Goal: Task Accomplishment & Management: Complete application form

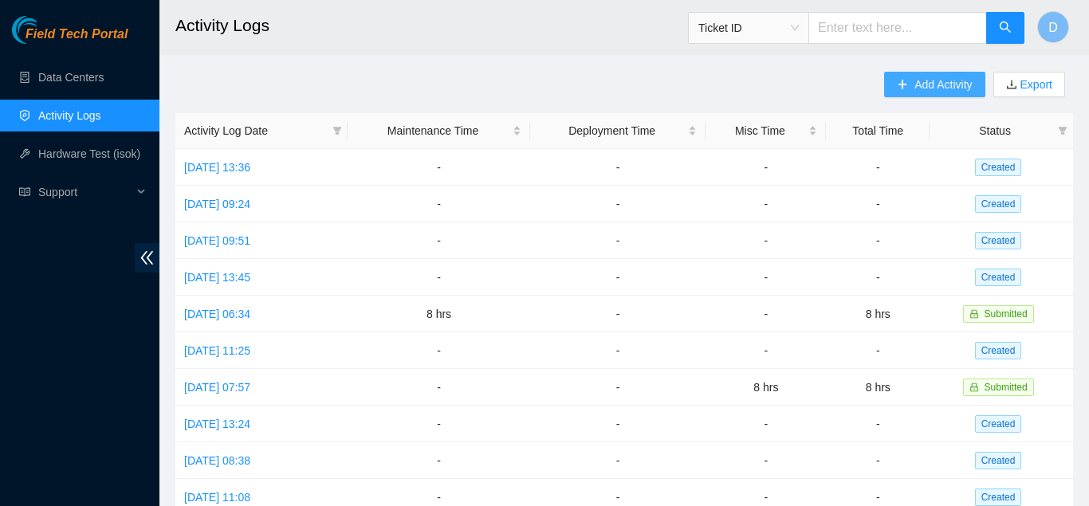
click at [939, 80] on span "Add Activity" at bounding box center [943, 85] width 57 height 18
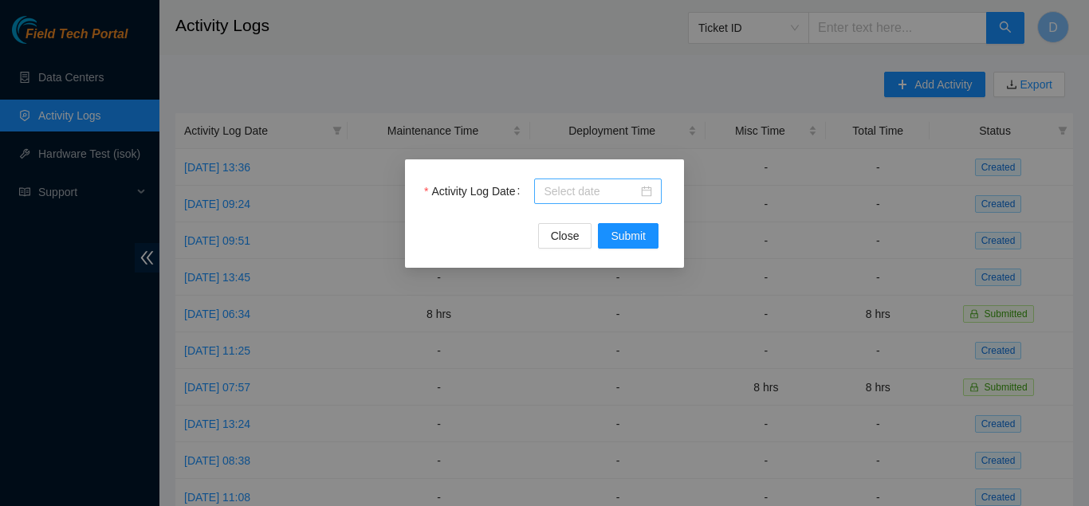
click at [648, 188] on div at bounding box center [598, 192] width 108 height 18
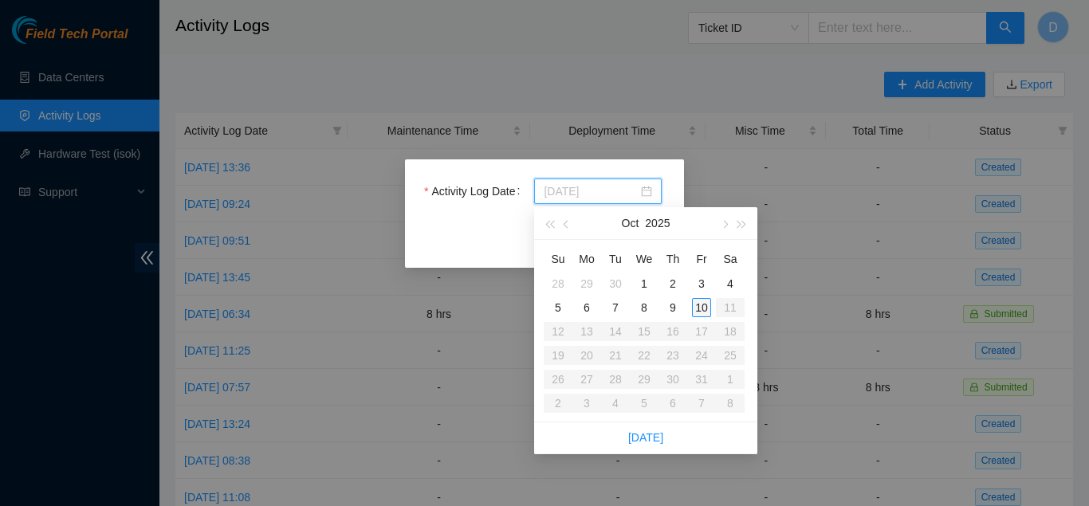
type input "[DATE]"
click at [705, 304] on div "10" at bounding box center [701, 307] width 19 height 19
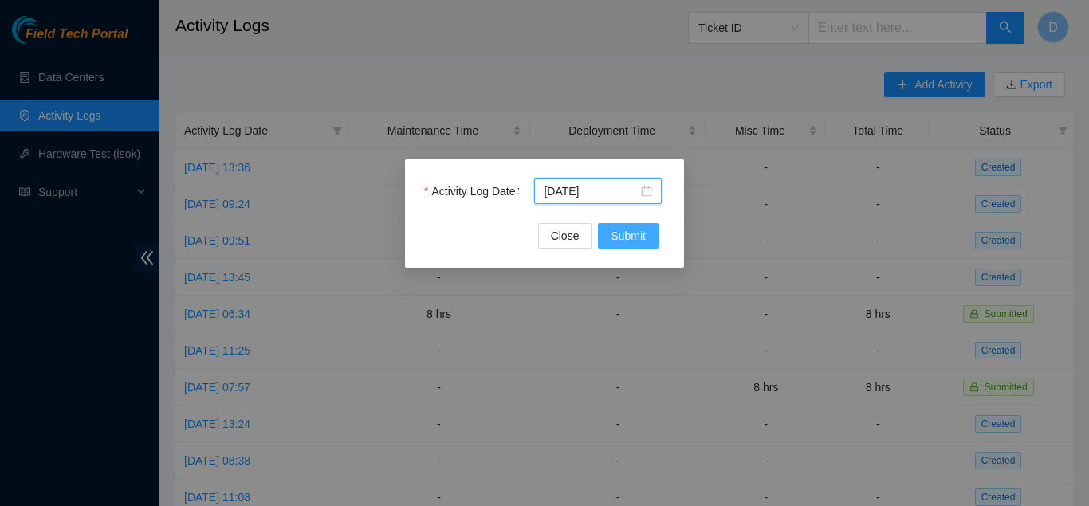
click at [643, 224] on button "Submit" at bounding box center [628, 236] width 61 height 26
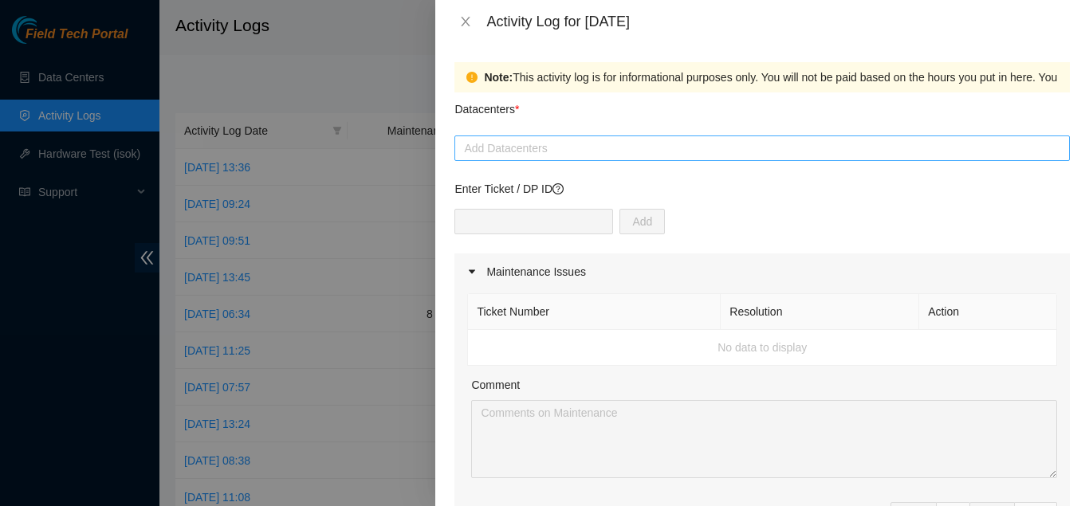
click at [538, 156] on div at bounding box center [763, 148] width 608 height 19
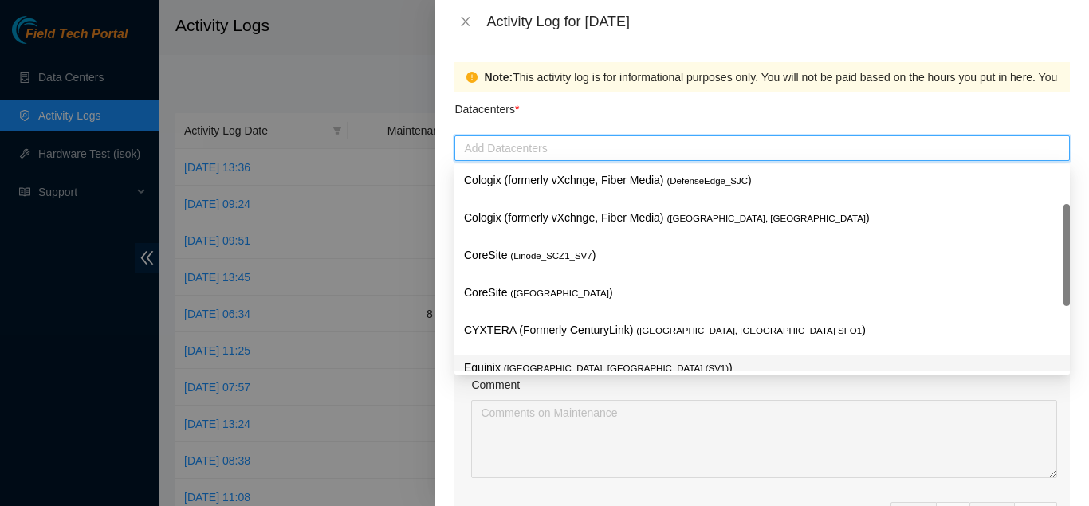
scroll to position [21, 0]
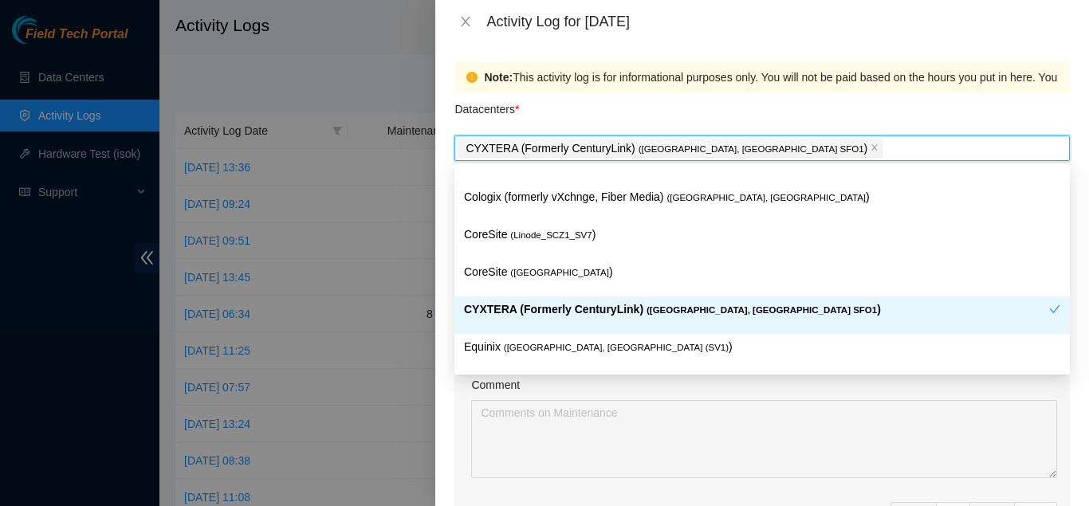
click at [643, 114] on div "Datacenters *" at bounding box center [763, 114] width 616 height 43
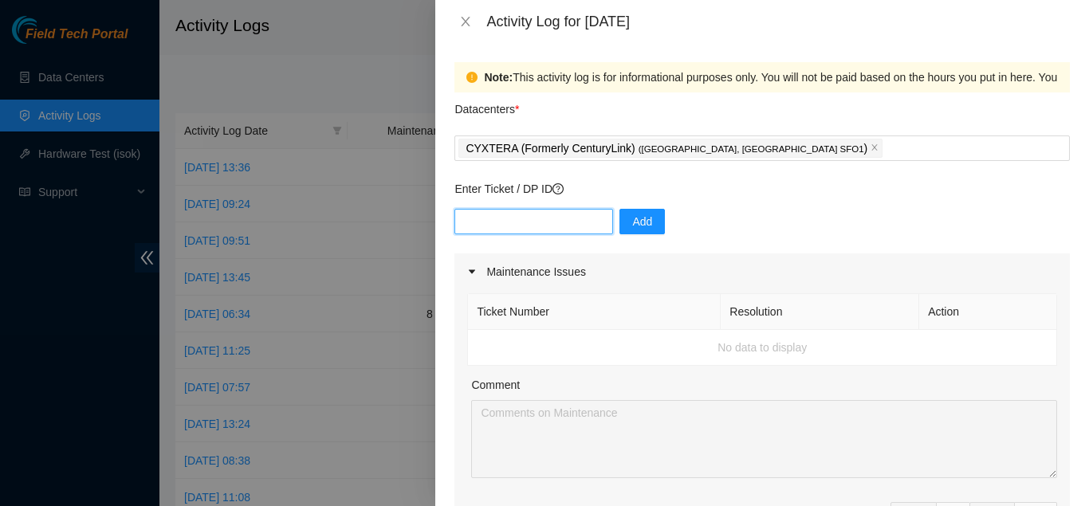
click at [522, 226] on input "text" at bounding box center [534, 222] width 159 height 26
paste input "DP80789"
type input "DP80789"
click at [643, 219] on button "Add" at bounding box center [642, 222] width 45 height 26
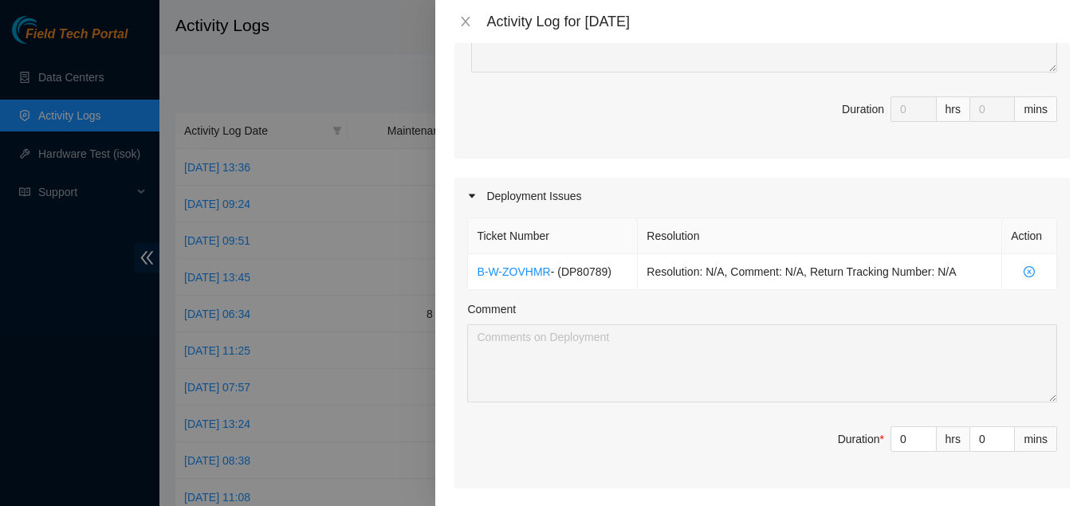
scroll to position [442, 0]
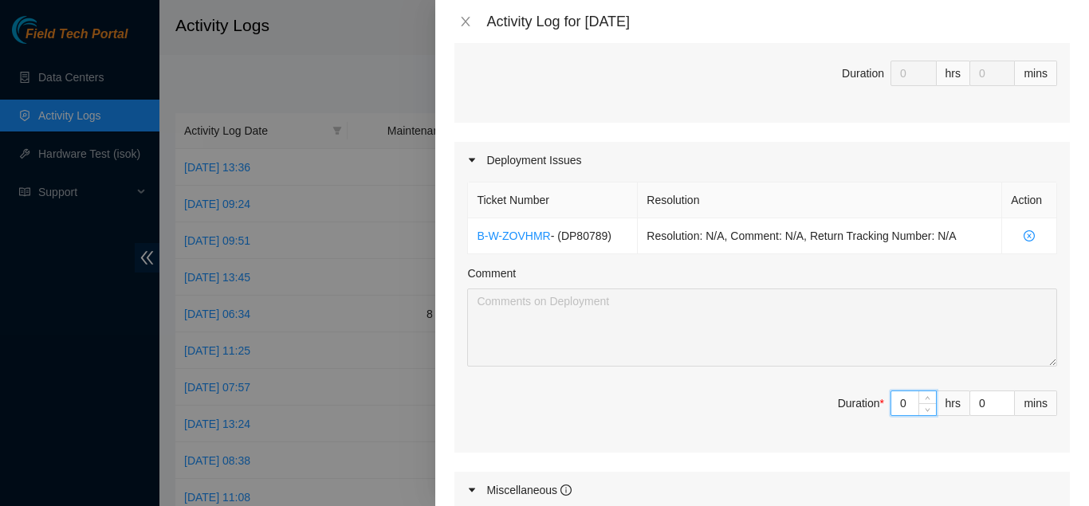
click at [908, 396] on input "0" at bounding box center [914, 404] width 45 height 24
type input "5"
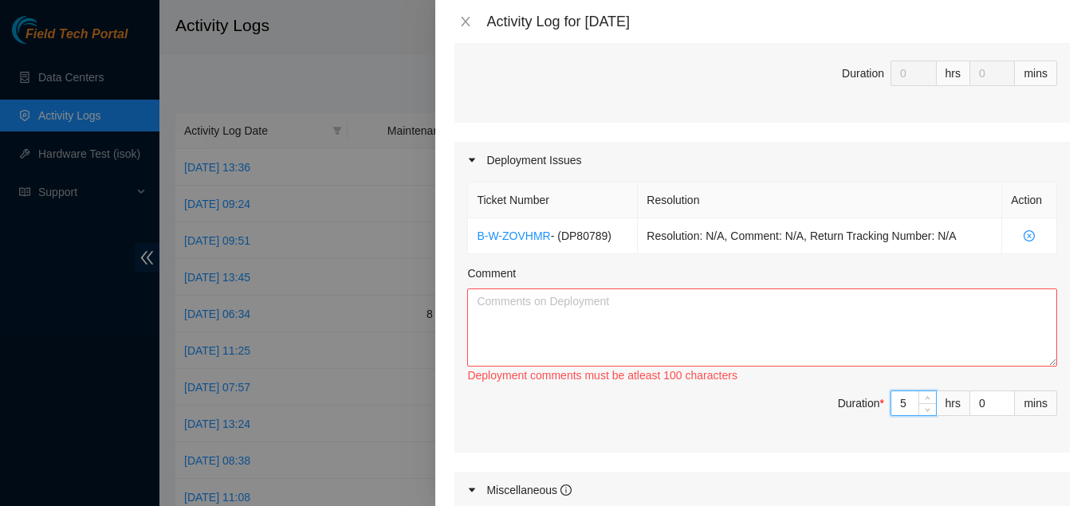
type input "5"
click at [803, 325] on textarea "Comment" at bounding box center [762, 328] width 590 height 78
type textarea "Worked on powering down"
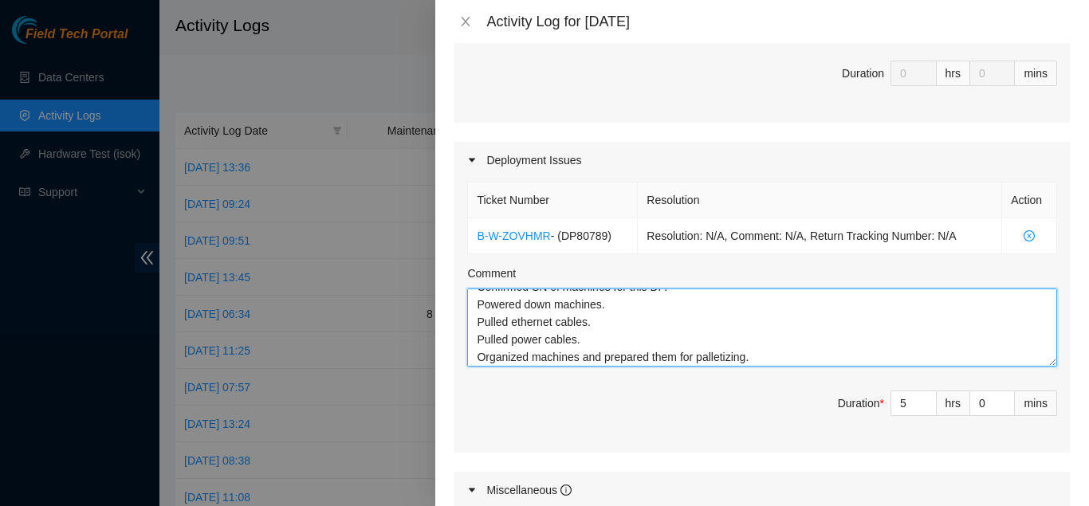
scroll to position [32, 0]
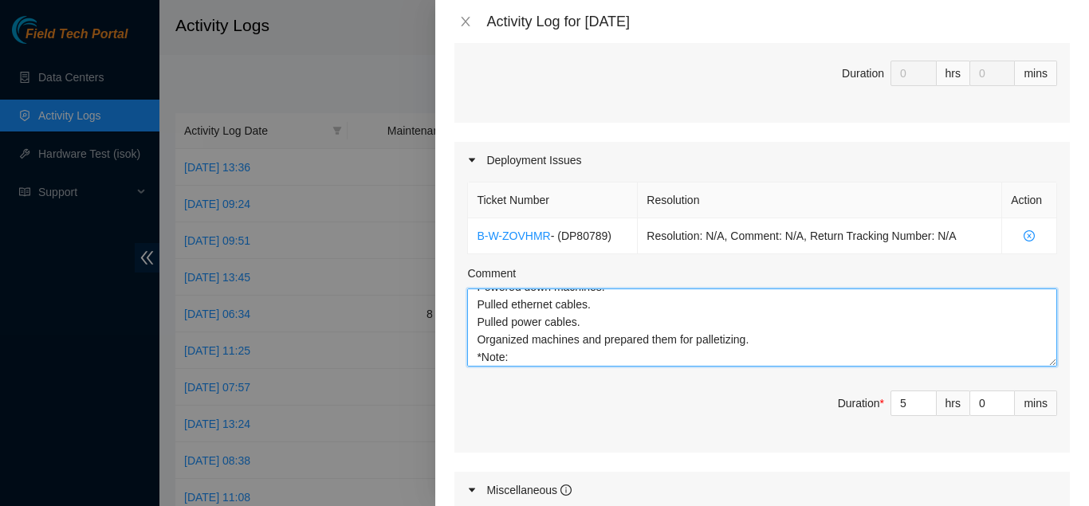
click at [710, 343] on textarea "Confirmed SN of machines for this DP. Powered down machines. Pulled ethernet ca…" at bounding box center [762, 328] width 590 height 78
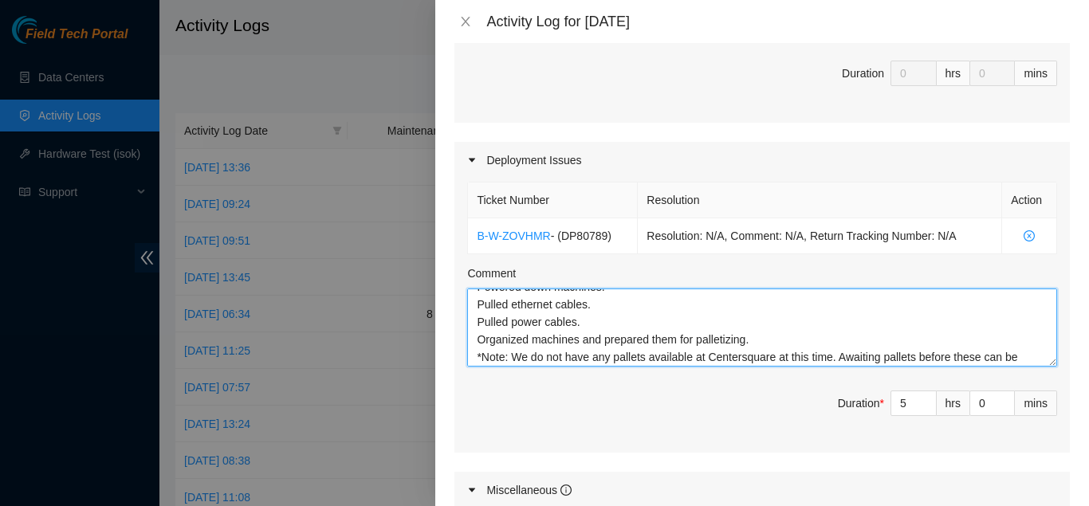
scroll to position [49, 0]
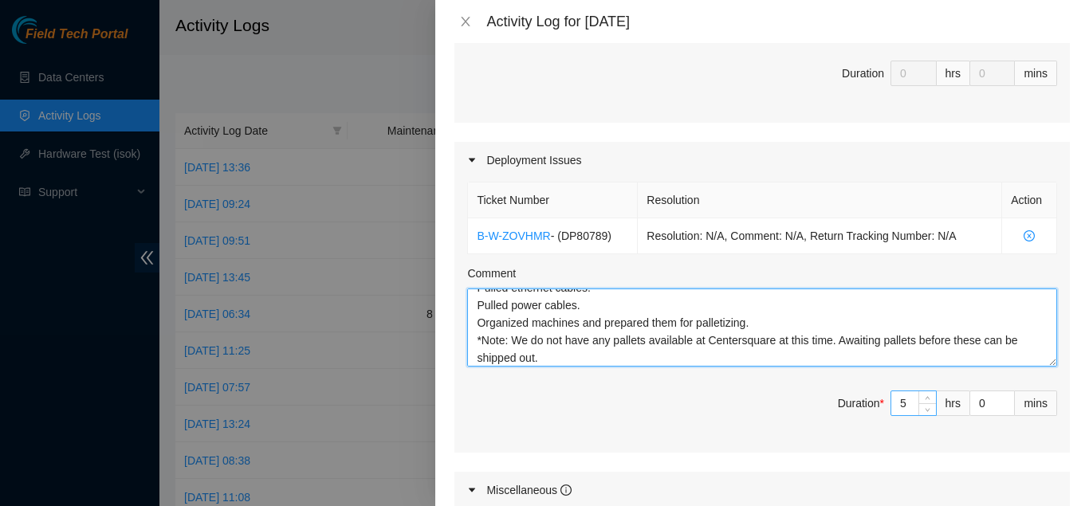
type textarea "Confirmed SN of machines for this DP. Powered down machines. Pulled ethernet ca…"
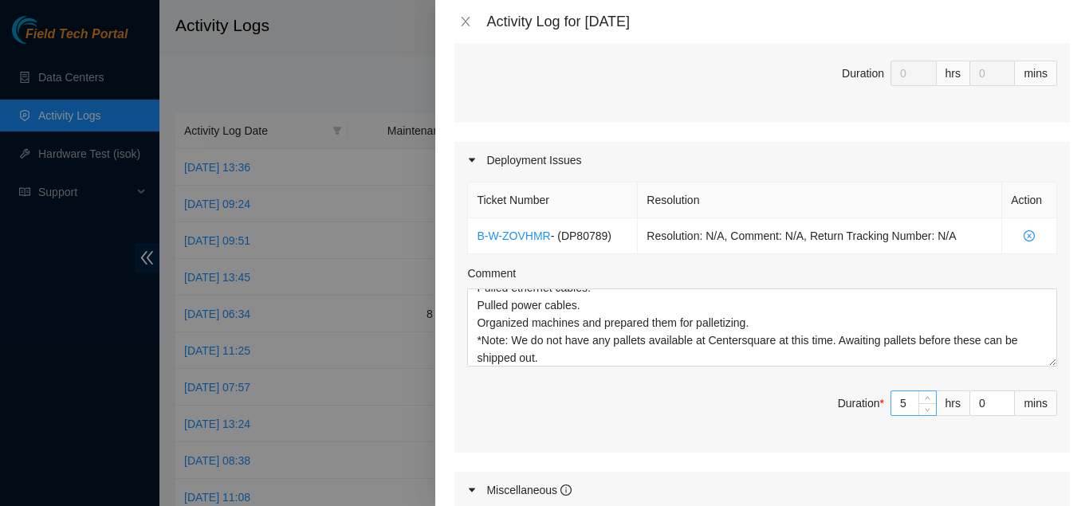
click at [902, 400] on input "5" at bounding box center [914, 404] width 45 height 24
type input "6"
click at [918, 399] on input "6" at bounding box center [914, 404] width 45 height 24
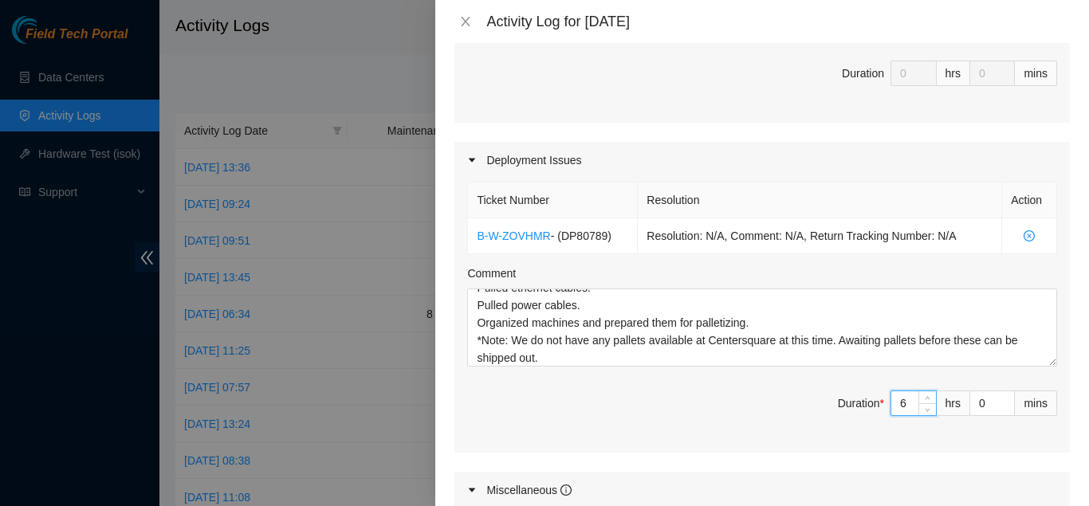
type input "6"
click at [782, 380] on div "Ticket Number Resolution Action B-W-ZOVHMR - ( DP80789 ) Resolution: N/A, Comme…" at bounding box center [763, 316] width 616 height 274
click at [916, 399] on input "6" at bounding box center [914, 404] width 45 height 24
type input "0"
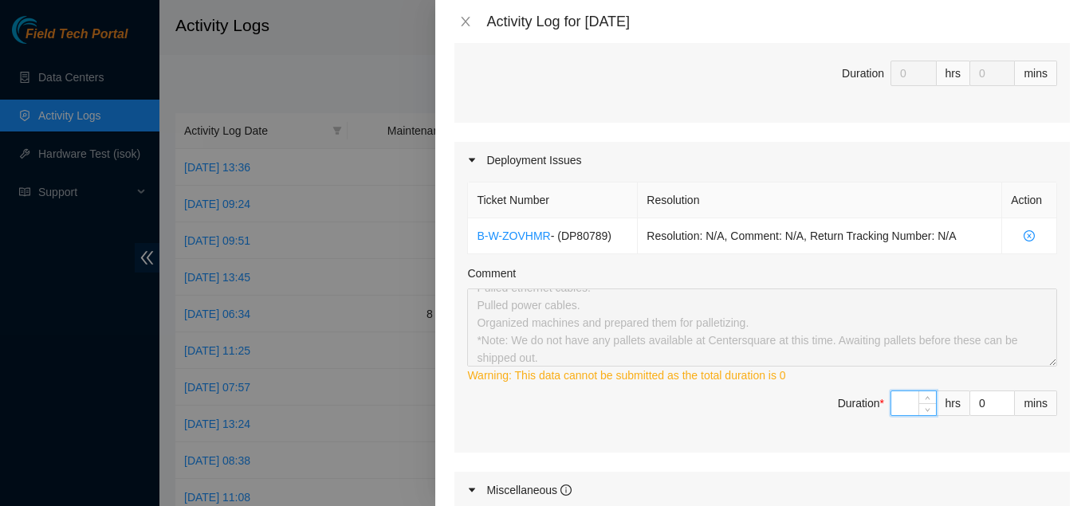
type input "8"
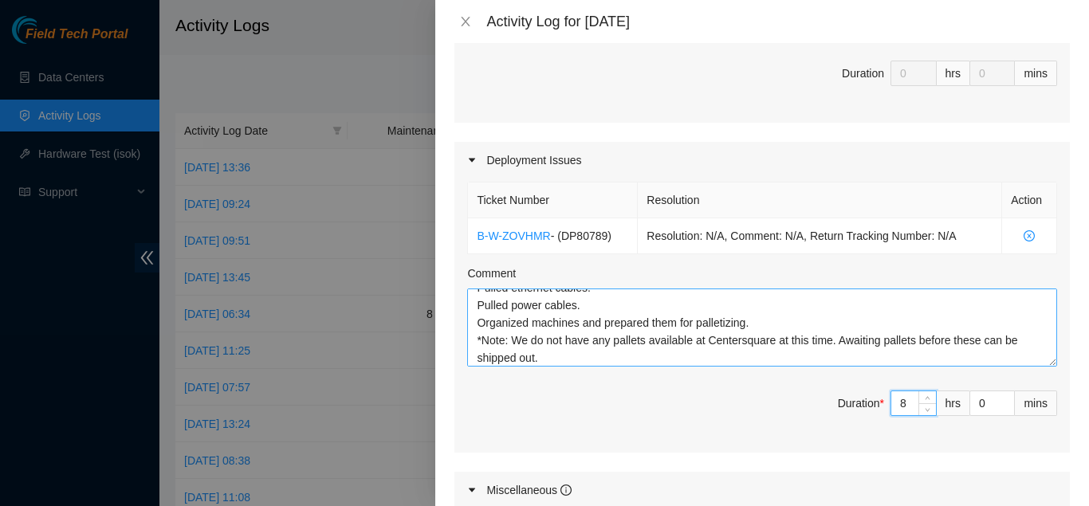
type input "8"
click at [831, 353] on textarea "Confirmed SN of machines for this DP. Powered down machines. Pulled ethernet ca…" at bounding box center [762, 328] width 590 height 78
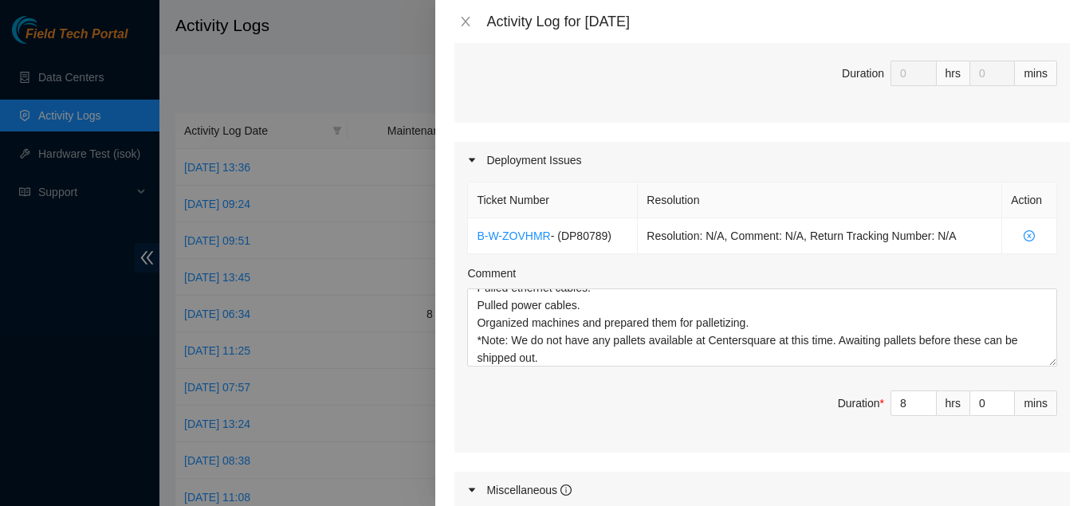
click at [766, 383] on div "Ticket Number Resolution Action B-W-ZOVHMR - ( DP80789 ) Resolution: N/A, Comme…" at bounding box center [763, 316] width 616 height 274
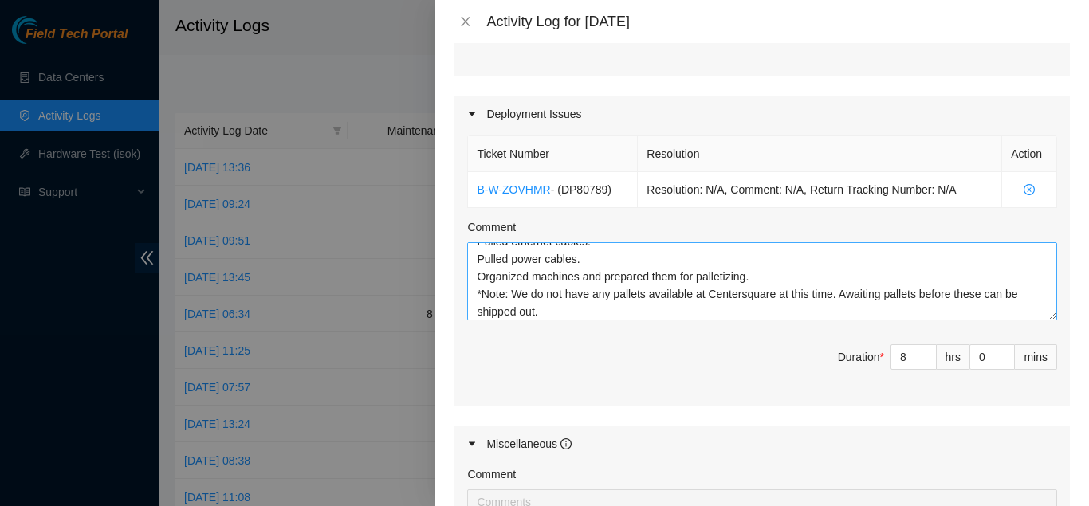
scroll to position [53, 0]
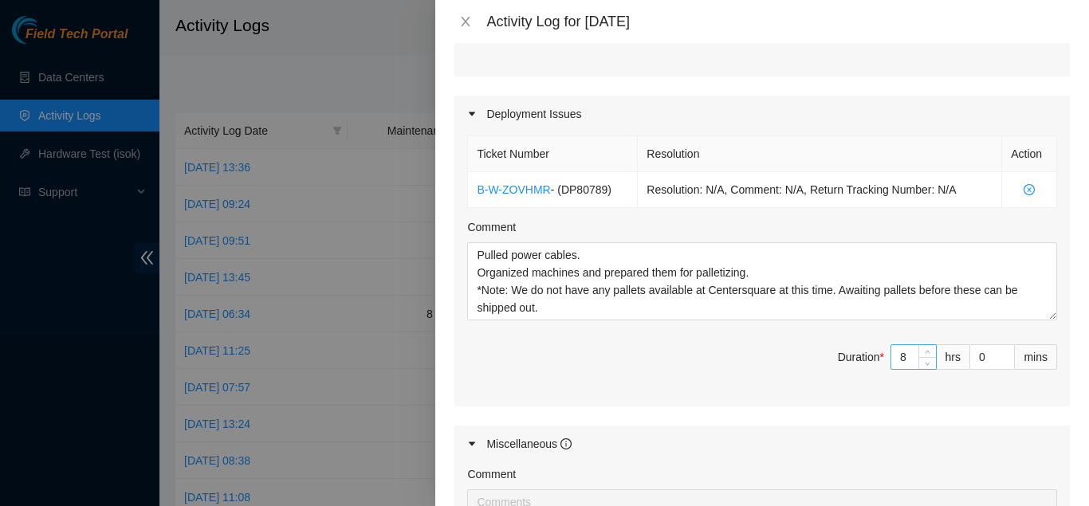
click at [909, 356] on input "8" at bounding box center [914, 357] width 45 height 24
type input "0"
type input "7"
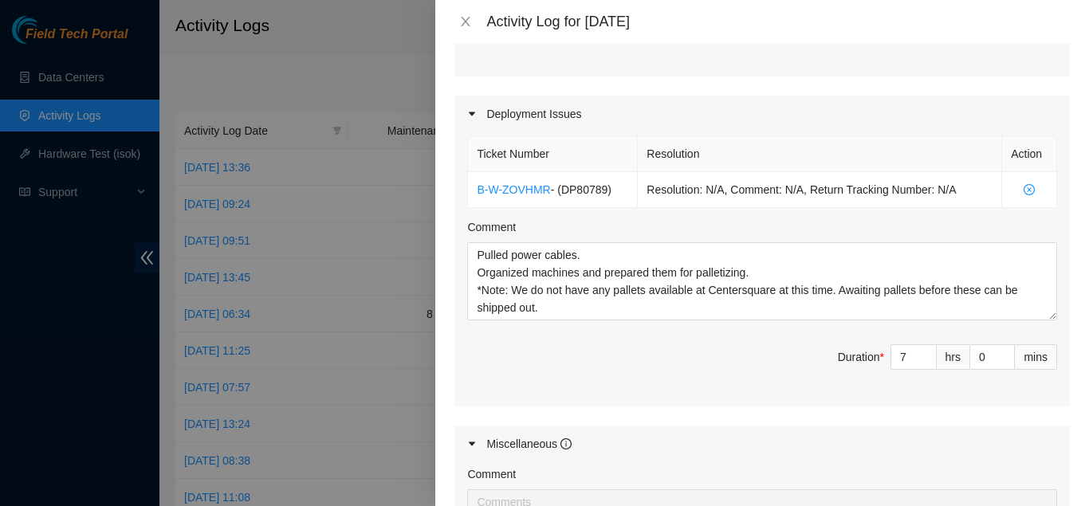
click at [763, 368] on span "Duration * 7 hrs 0 mins" at bounding box center [762, 367] width 590 height 45
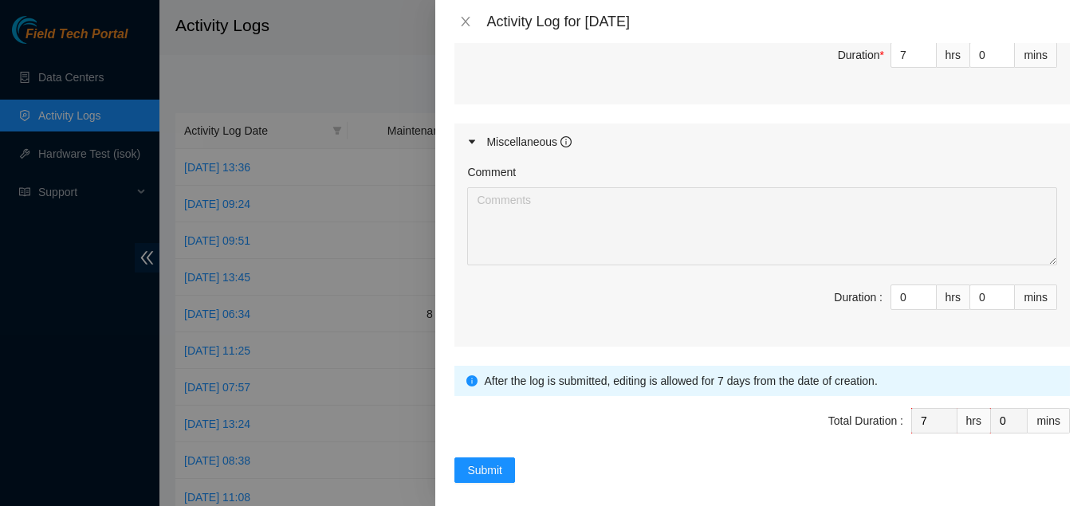
scroll to position [804, 0]
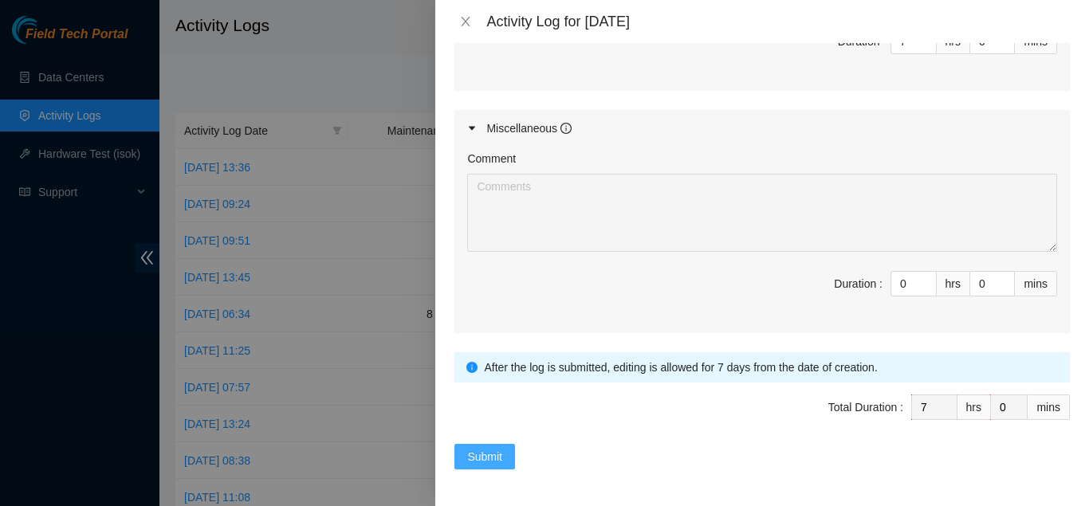
click at [479, 451] on span "Submit" at bounding box center [484, 457] width 35 height 18
